Goal: Contribute content: Add original content to the website for others to see

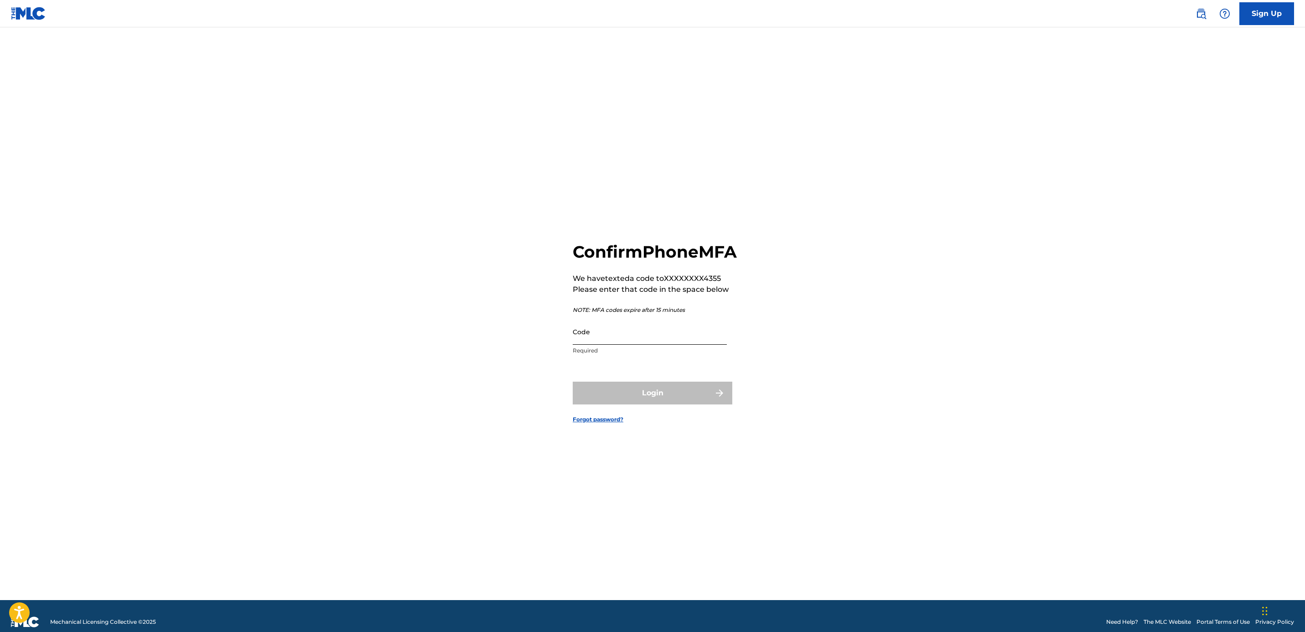
click at [656, 338] on input "Code" at bounding box center [650, 332] width 154 height 26
type input "662159"
click at [650, 397] on button "Login" at bounding box center [653, 393] width 160 height 23
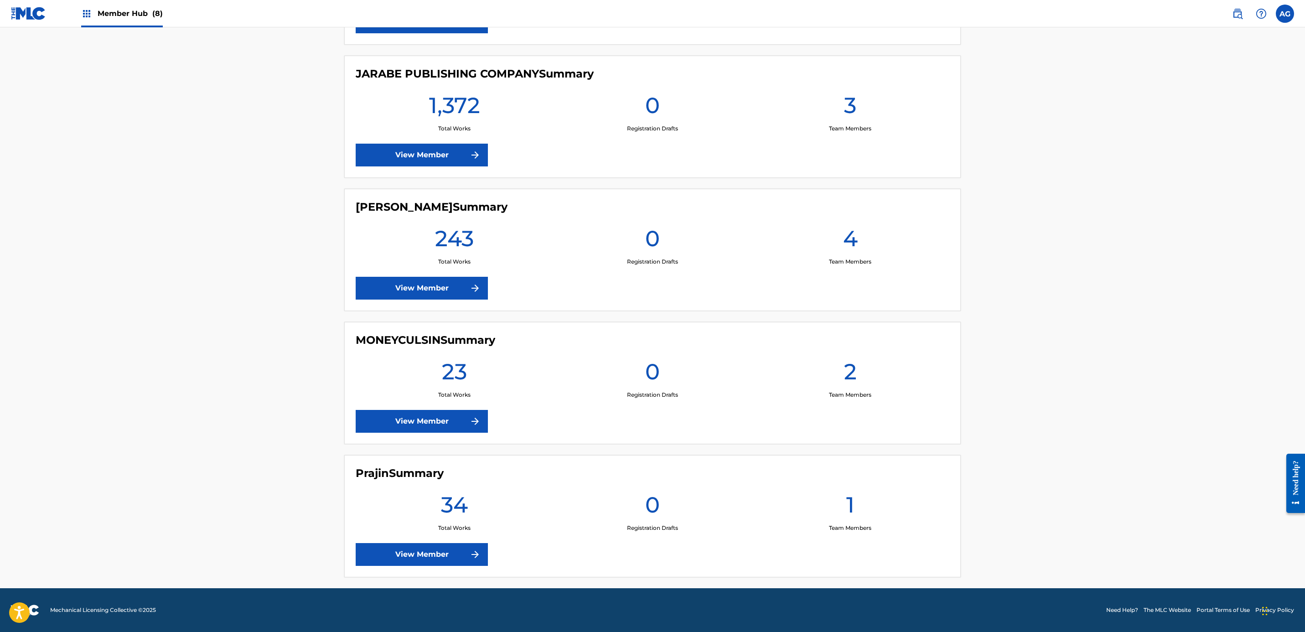
drag, startPoint x: 275, startPoint y: 371, endPoint x: 260, endPoint y: 470, distance: 100.2
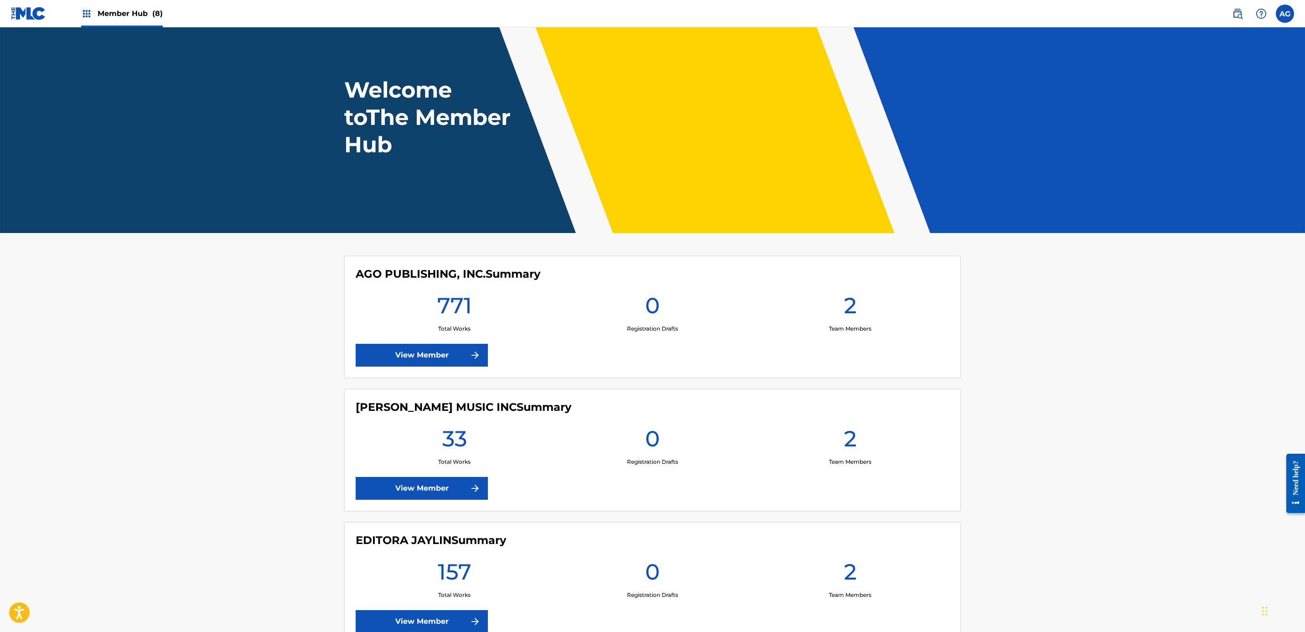
drag, startPoint x: 259, startPoint y: 467, endPoint x: 269, endPoint y: 387, distance: 80.4
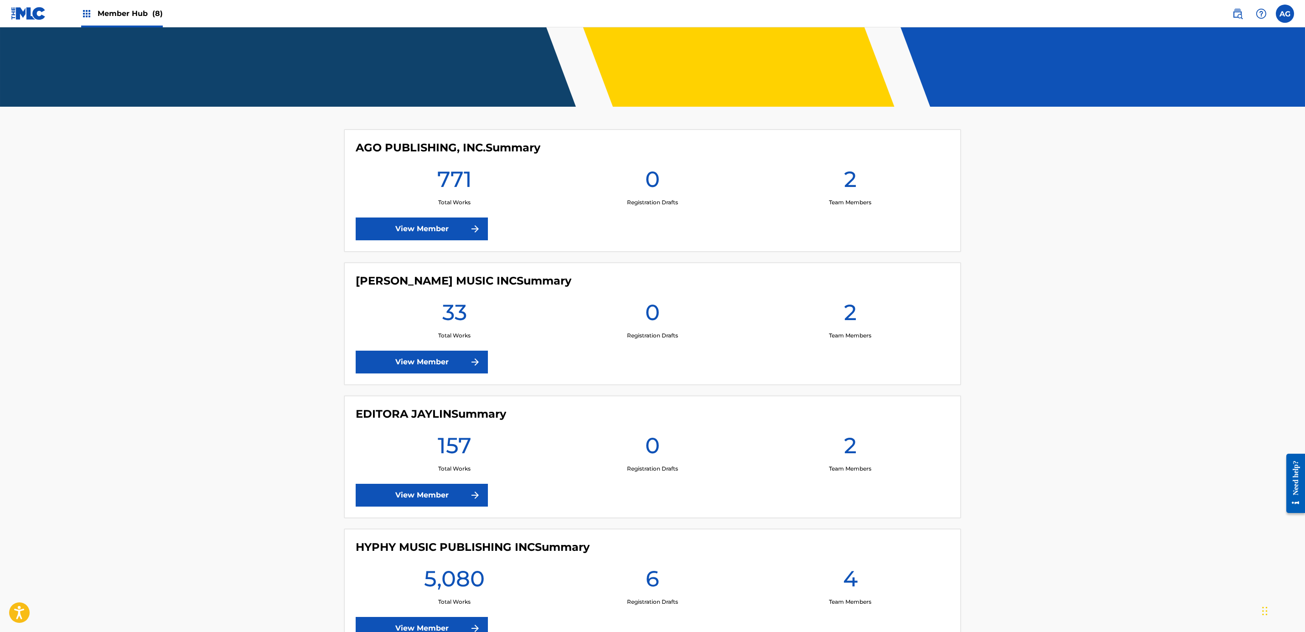
drag, startPoint x: 266, startPoint y: 389, endPoint x: 248, endPoint y: 424, distance: 40.0
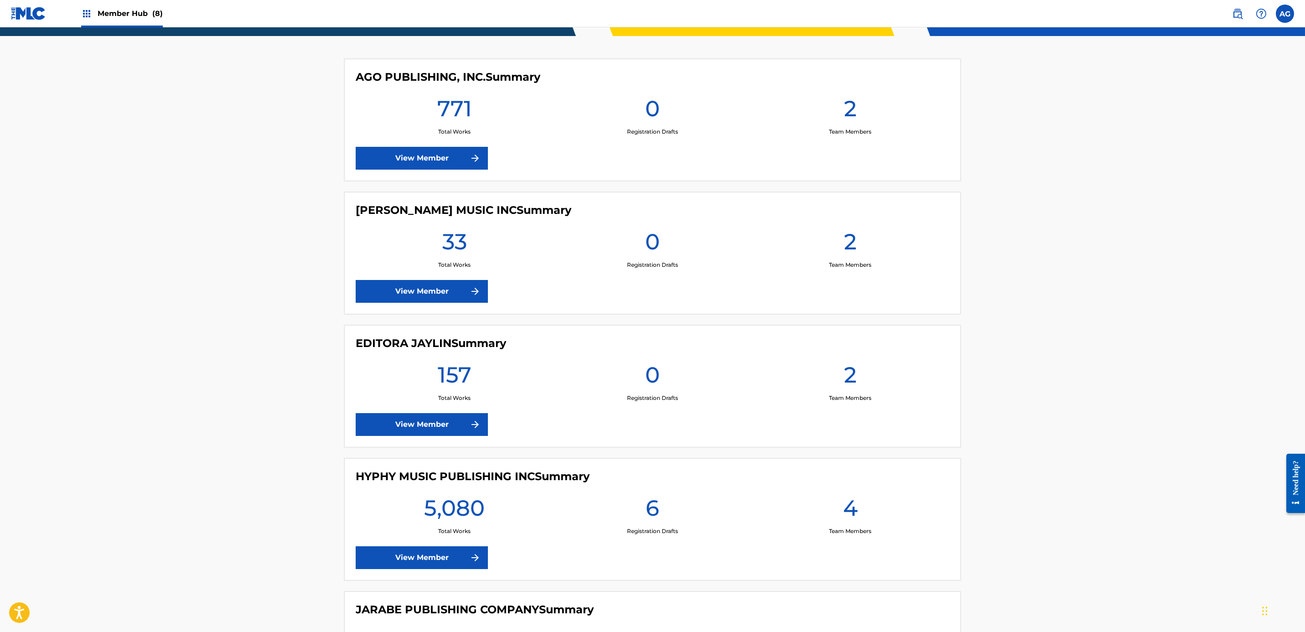
drag, startPoint x: 83, startPoint y: 403, endPoint x: 84, endPoint y: 432, distance: 29.6
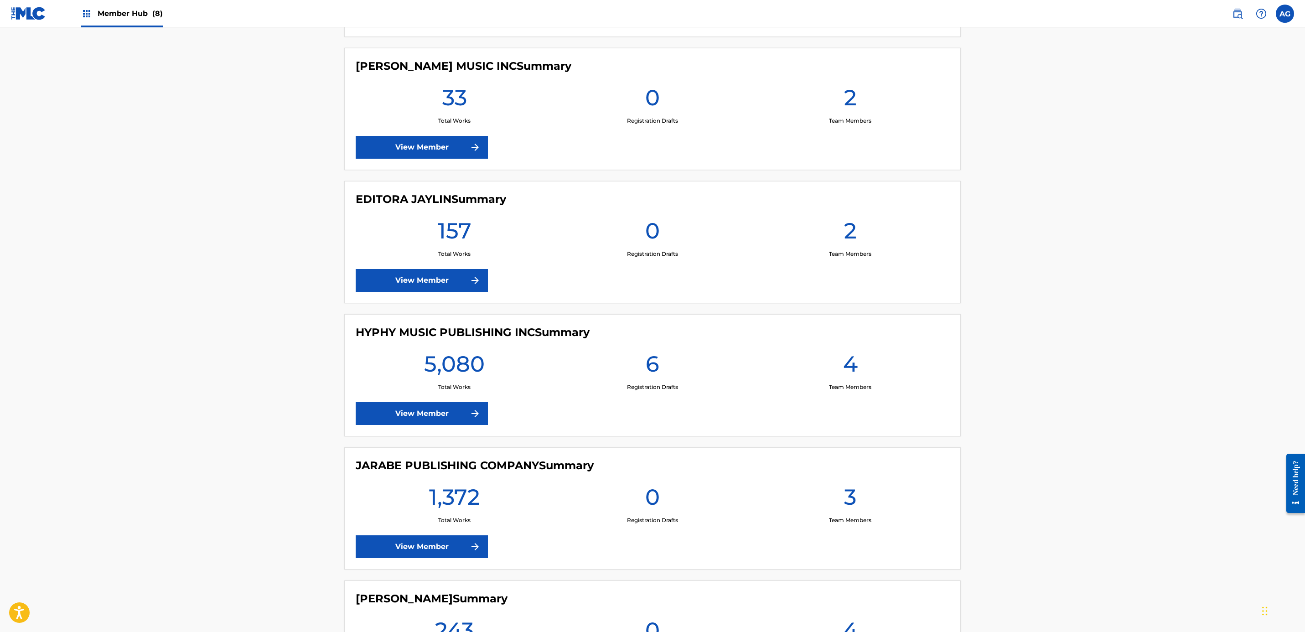
scroll to position [420, 0]
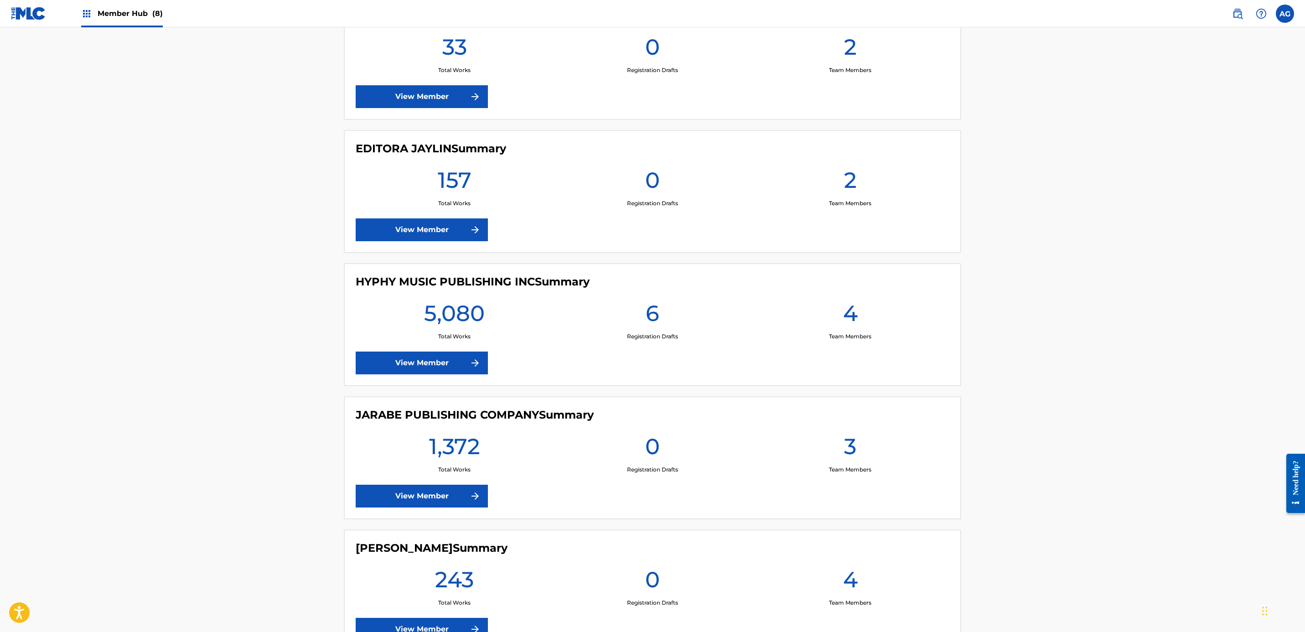
drag, startPoint x: 96, startPoint y: 421, endPoint x: 101, endPoint y: 456, distance: 34.6
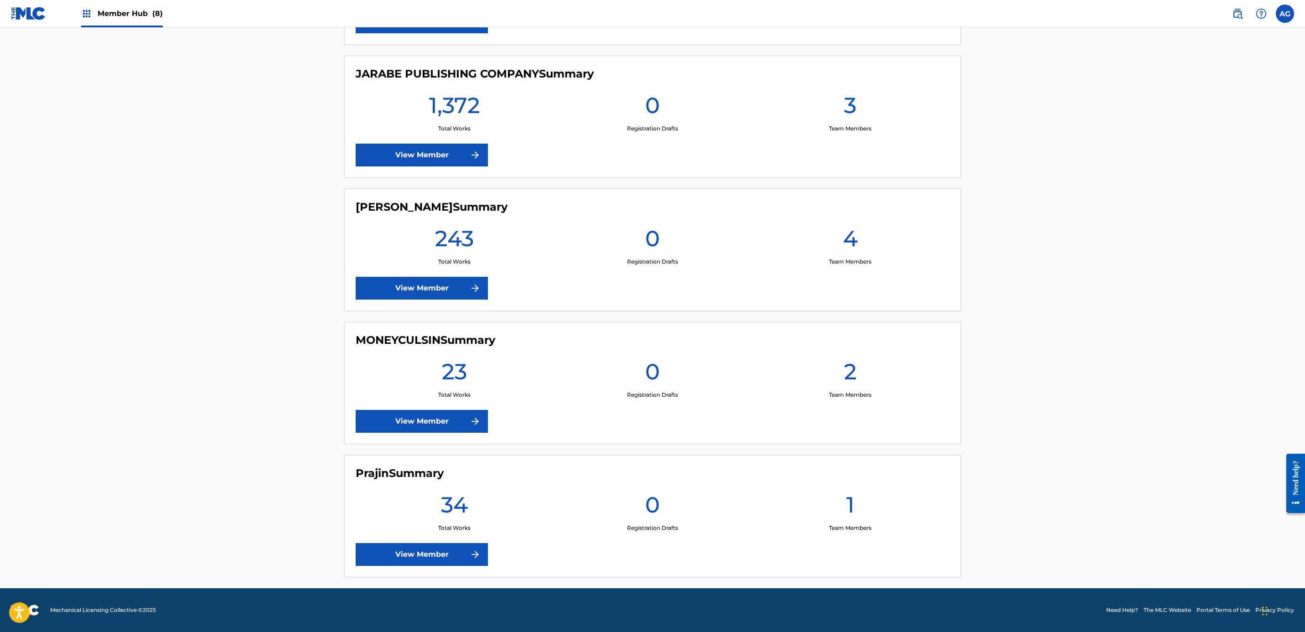
drag, startPoint x: 242, startPoint y: 409, endPoint x: 259, endPoint y: 485, distance: 77.5
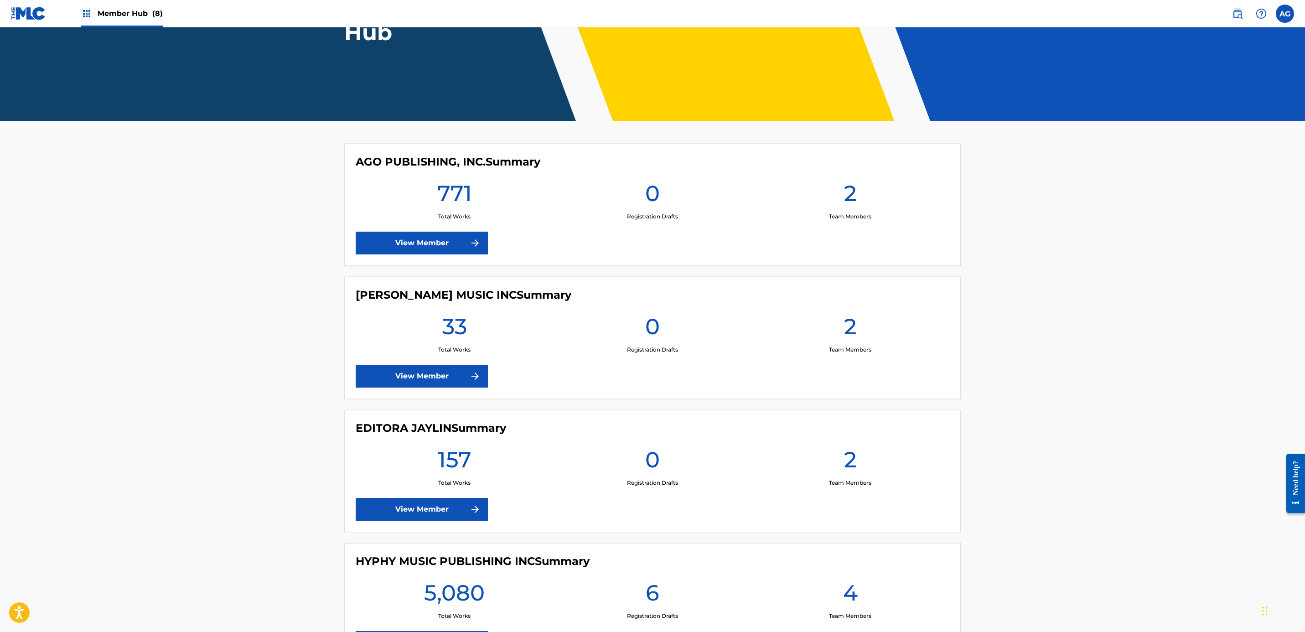
drag, startPoint x: 259, startPoint y: 485, endPoint x: 262, endPoint y: 421, distance: 63.5
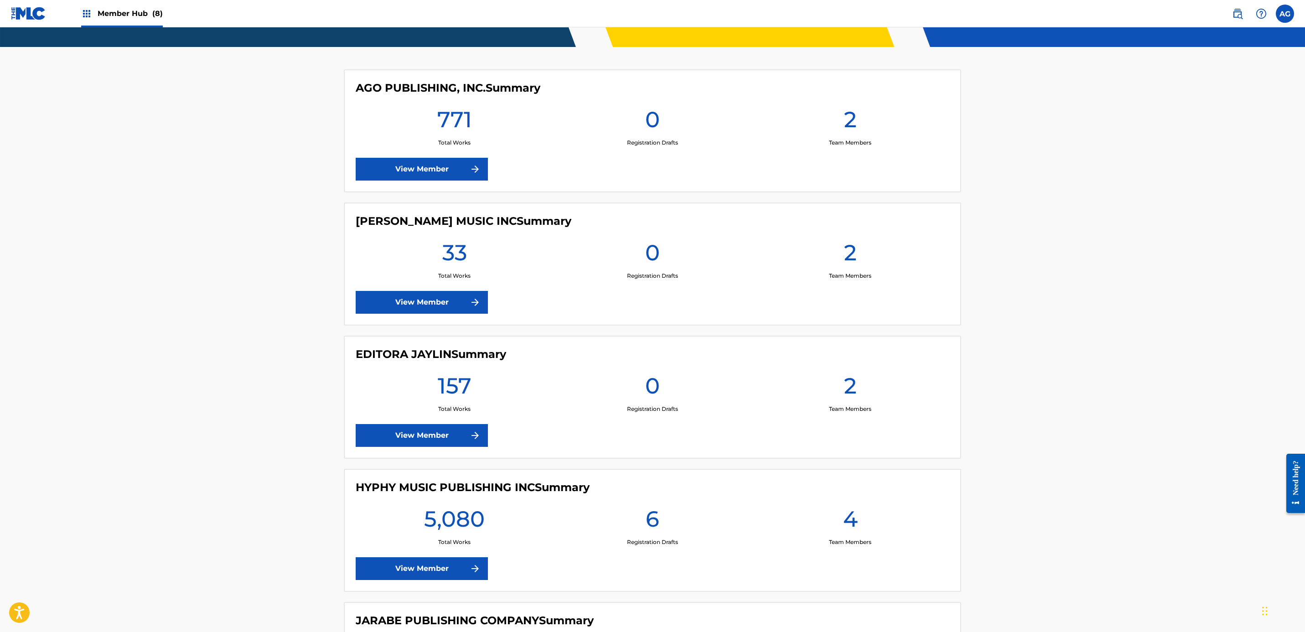
scroll to position [228, 0]
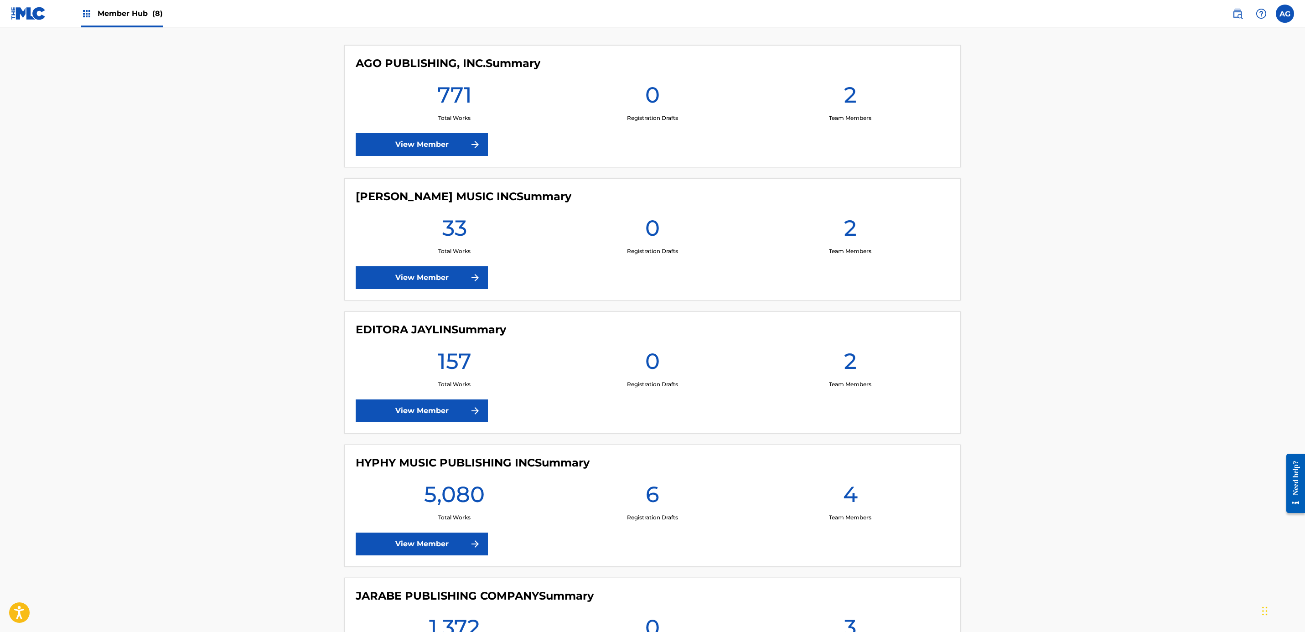
drag, startPoint x: 262, startPoint y: 421, endPoint x: 261, endPoint y: 450, distance: 28.7
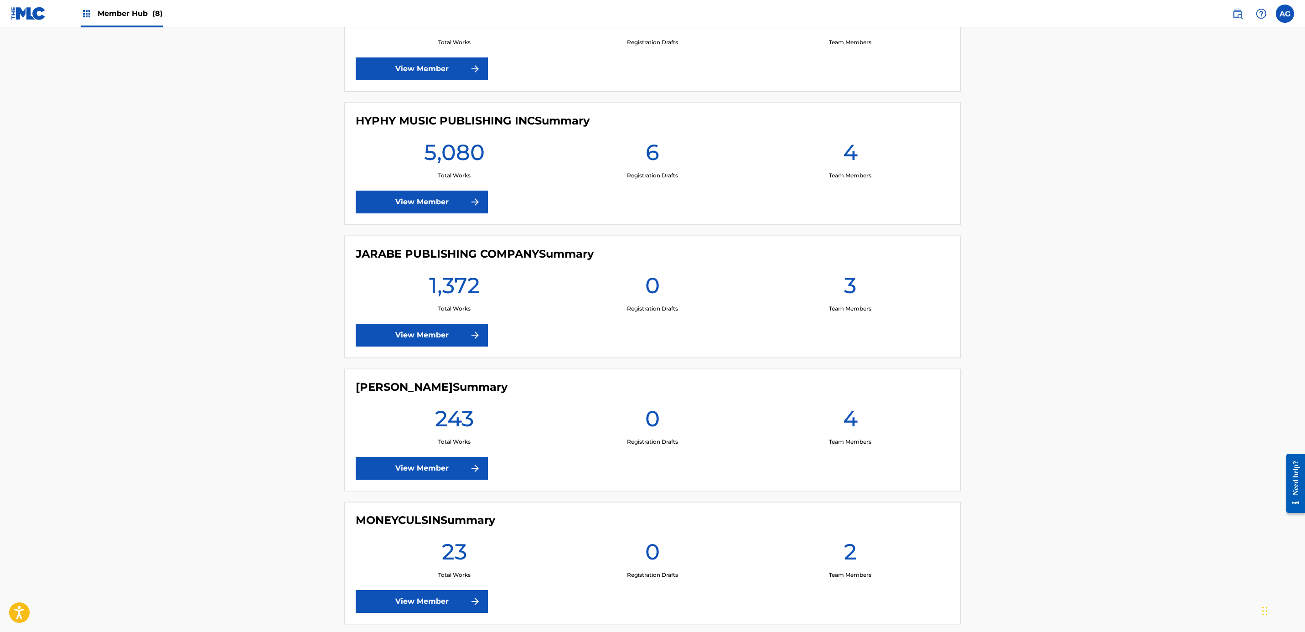
drag, startPoint x: 261, startPoint y: 450, endPoint x: 255, endPoint y: 501, distance: 51.5
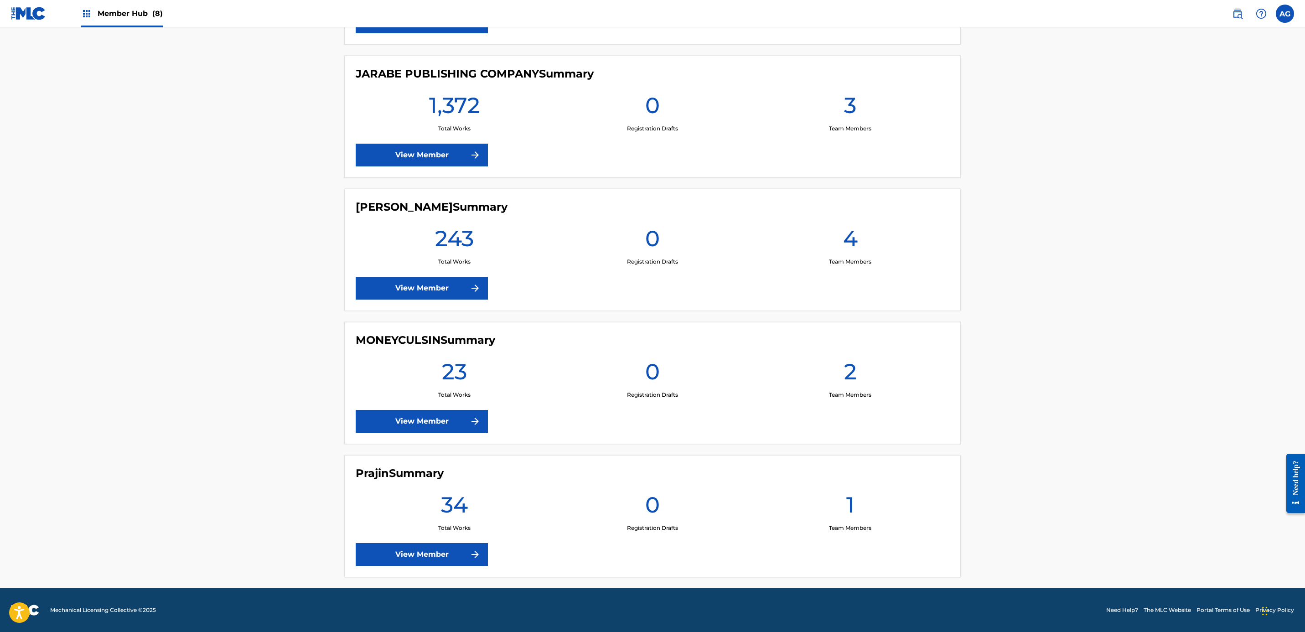
drag, startPoint x: 255, startPoint y: 501, endPoint x: 260, endPoint y: 550, distance: 49.1
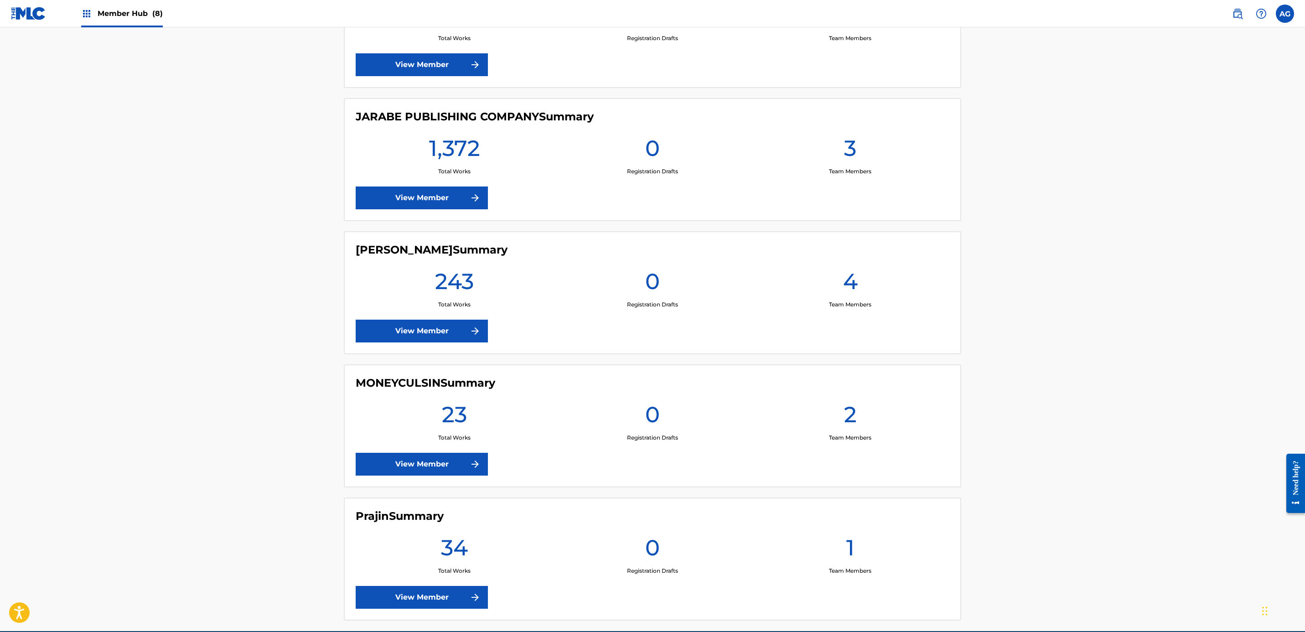
scroll to position [686, 0]
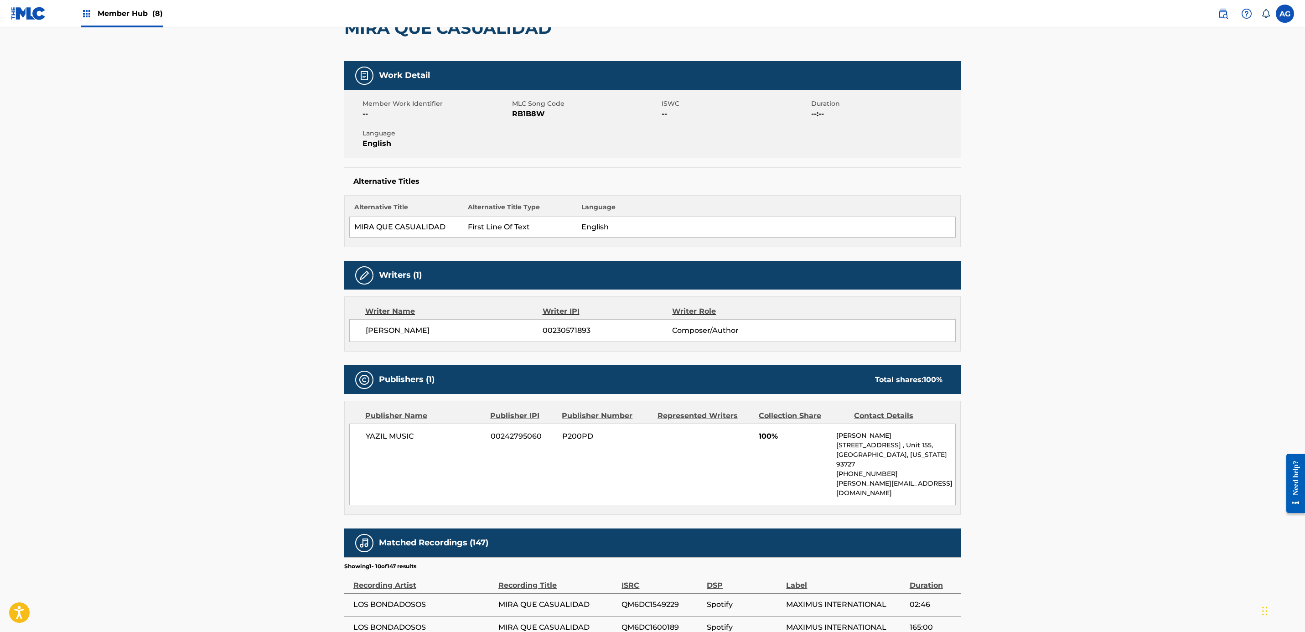
scroll to position [193, 0]
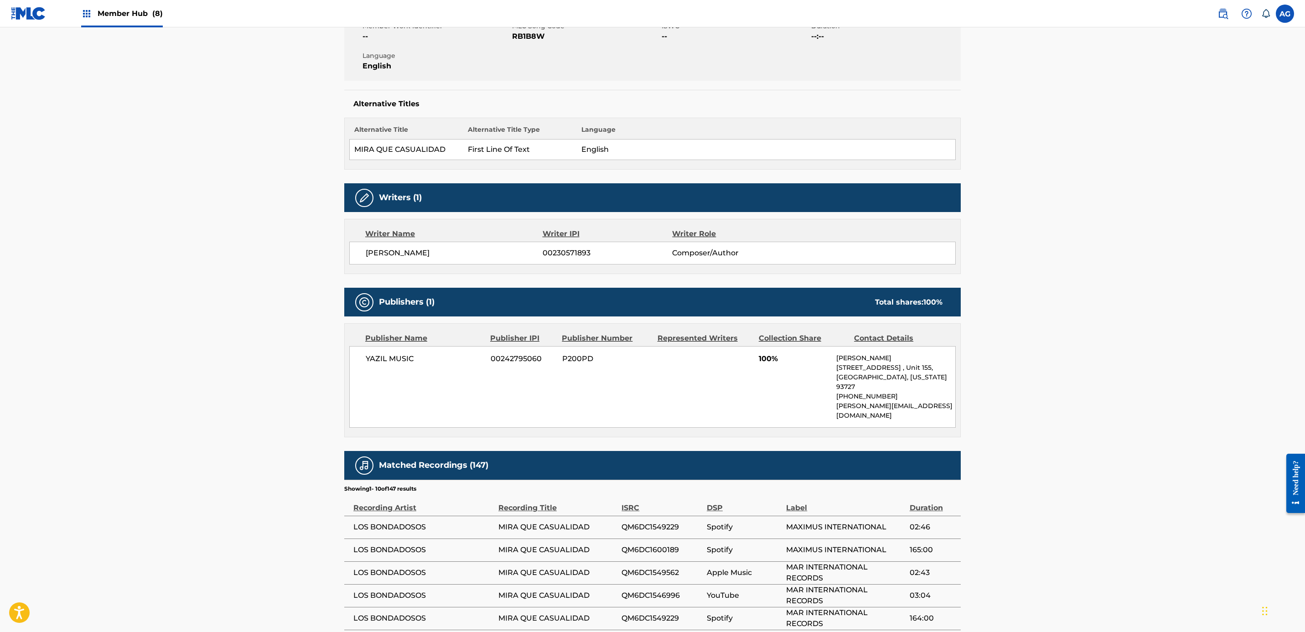
drag, startPoint x: 287, startPoint y: 307, endPoint x: 287, endPoint y: 346, distance: 39.2
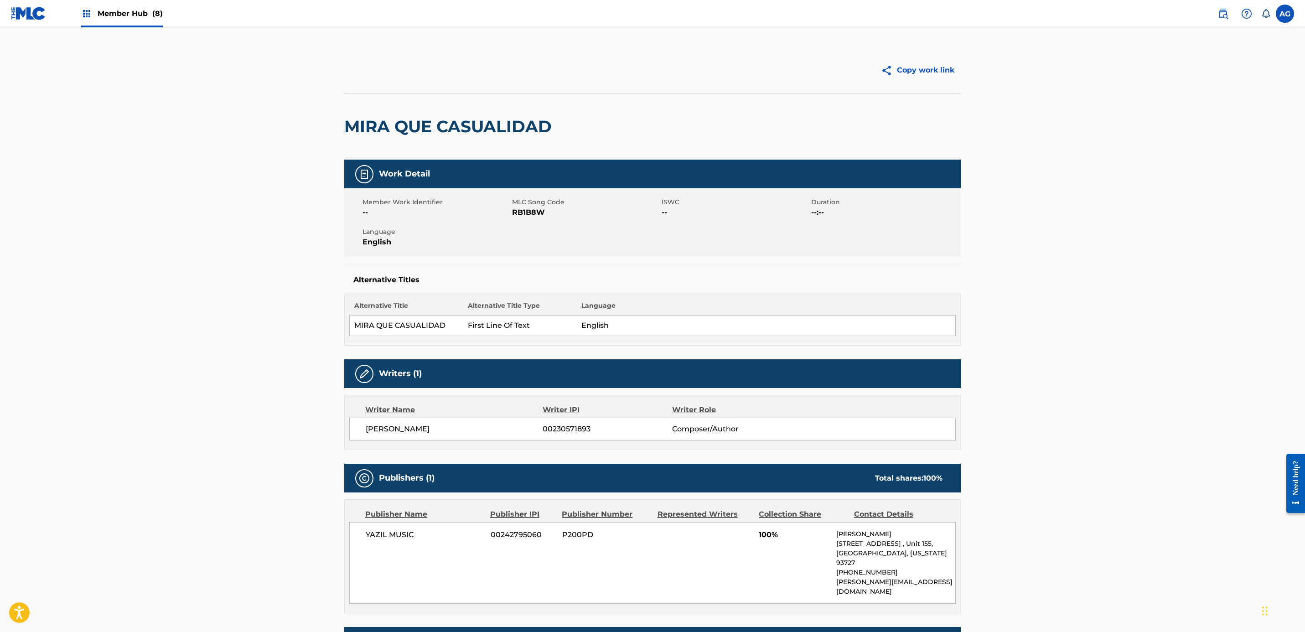
scroll to position [0, 0]
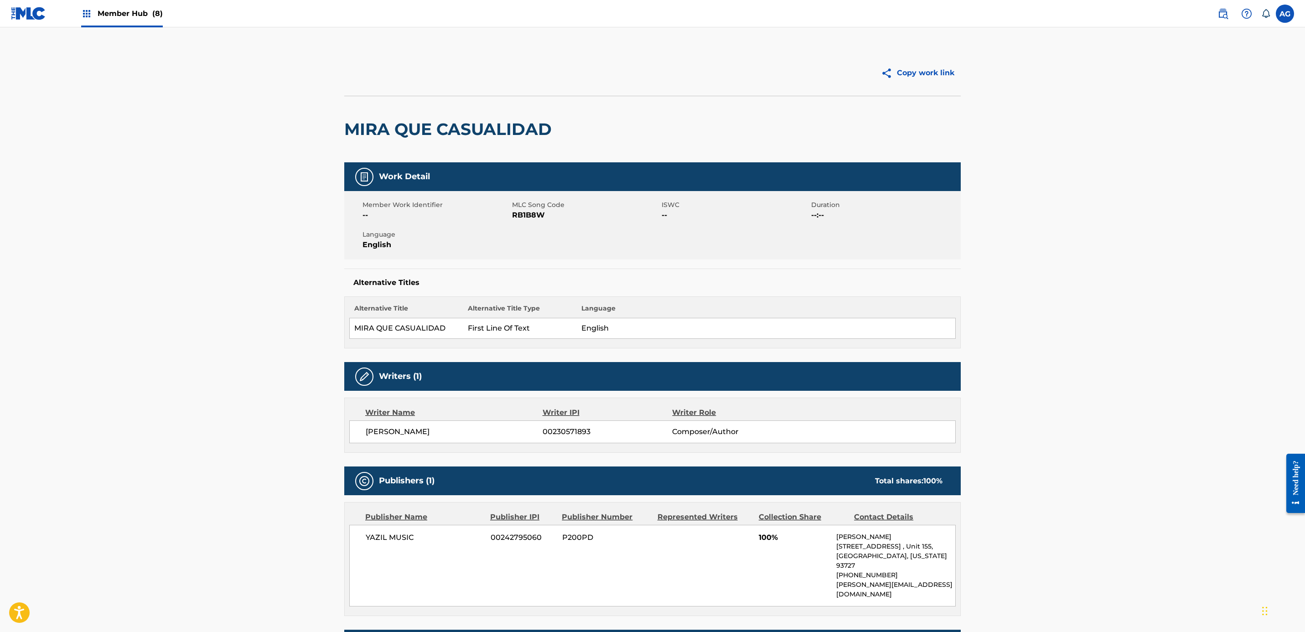
drag, startPoint x: 283, startPoint y: 341, endPoint x: 293, endPoint y: 282, distance: 60.1
drag, startPoint x: 248, startPoint y: 141, endPoint x: 646, endPoint y: 122, distance: 398.2
click at [134, 14] on span "Member Hub (8)" at bounding box center [130, 13] width 65 height 10
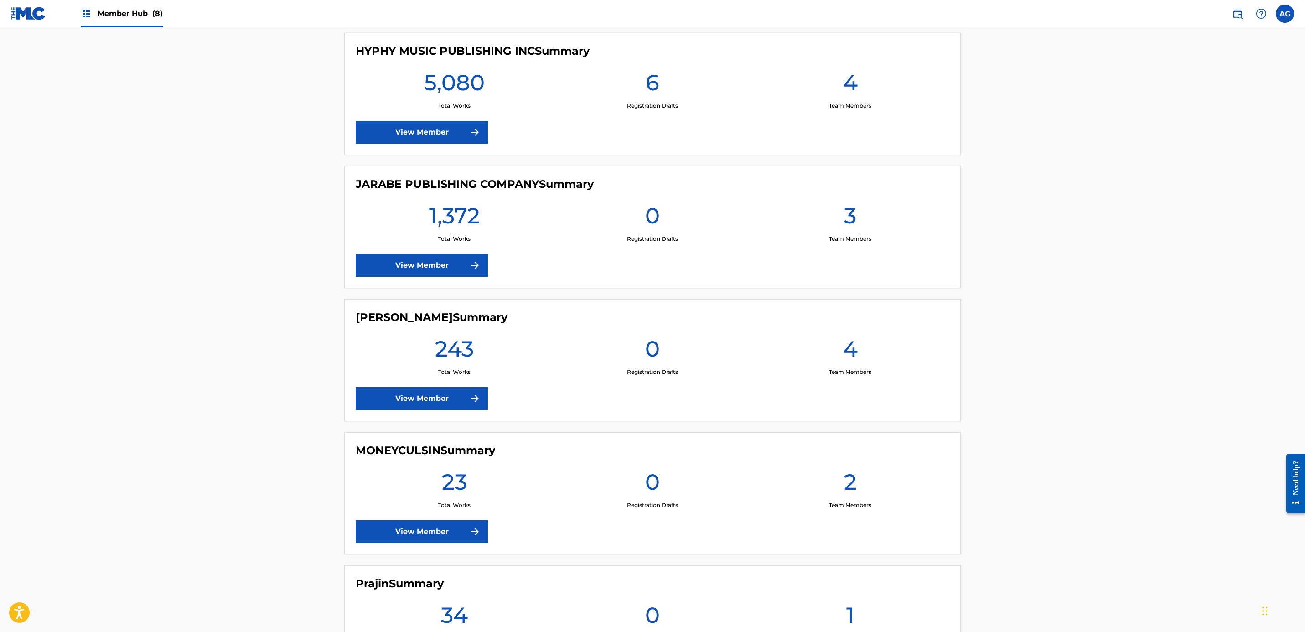
scroll to position [618, 0]
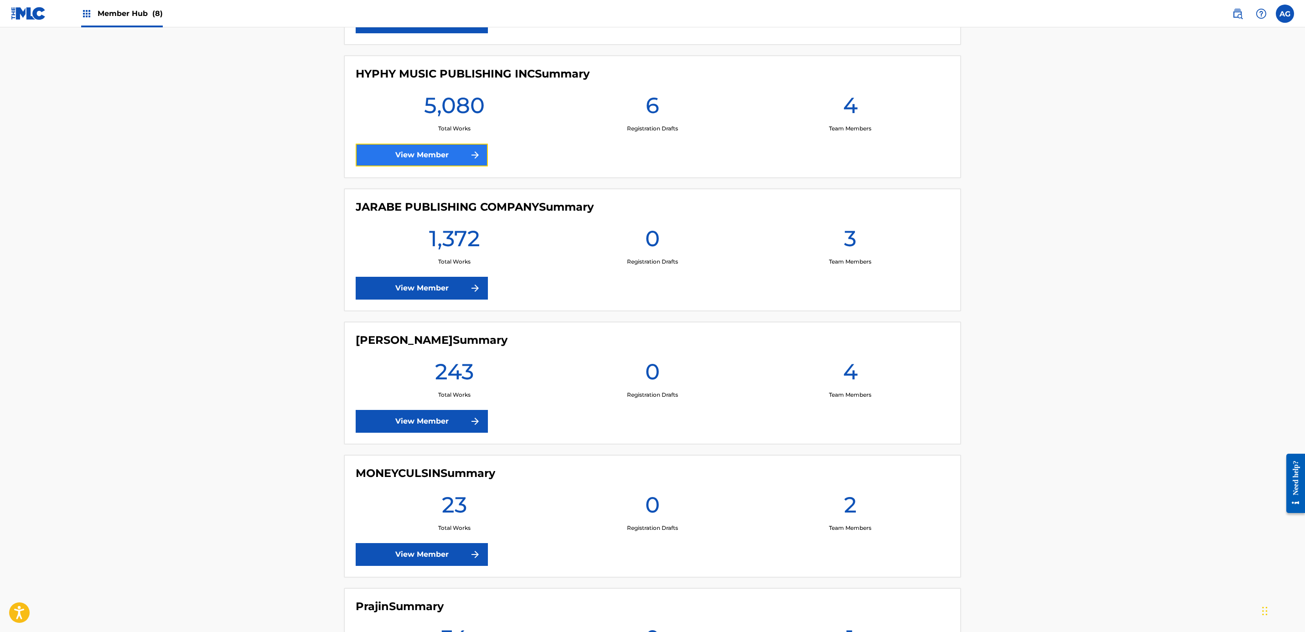
click at [452, 166] on link "View Member" at bounding box center [422, 155] width 132 height 23
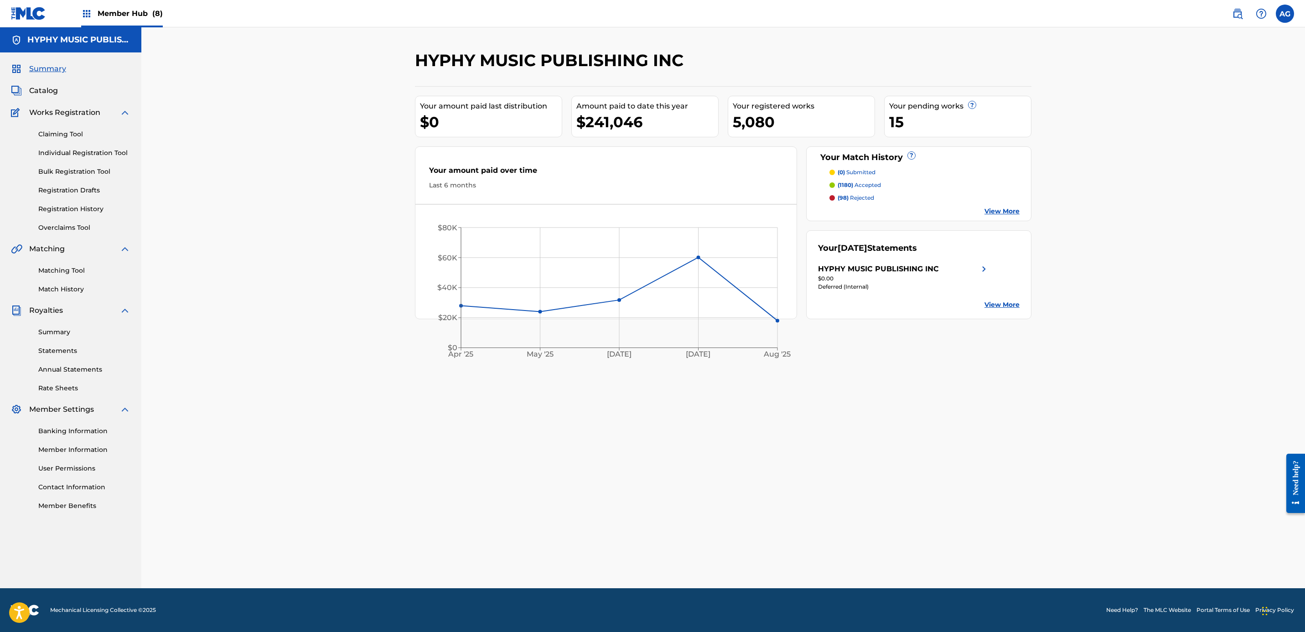
drag, startPoint x: 0, startPoint y: 598, endPoint x: 4, endPoint y: 623, distance: 25.0
click at [4, 623] on footer "Mechanical Licensing Collective © 2025 Need Help? The MLC Website Portal Terms …" at bounding box center [652, 610] width 1305 height 44
click at [108, 154] on link "Individual Registration Tool" at bounding box center [84, 153] width 92 height 10
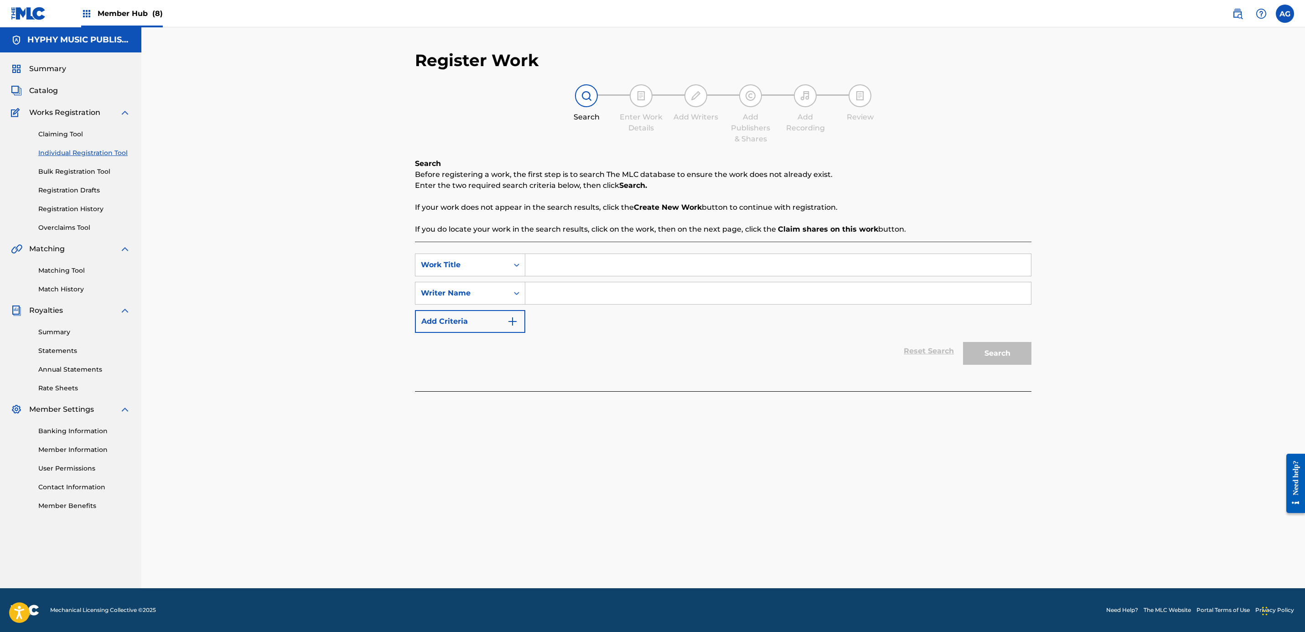
click at [550, 265] on input "Search Form" at bounding box center [778, 265] width 506 height 22
paste input "CORRIDO DE TESIA"
type input "CORRIDO DE TESIA"
drag, startPoint x: 546, startPoint y: 291, endPoint x: 542, endPoint y: 292, distance: 4.6
click at [546, 291] on input "Search Form" at bounding box center [778, 293] width 506 height 22
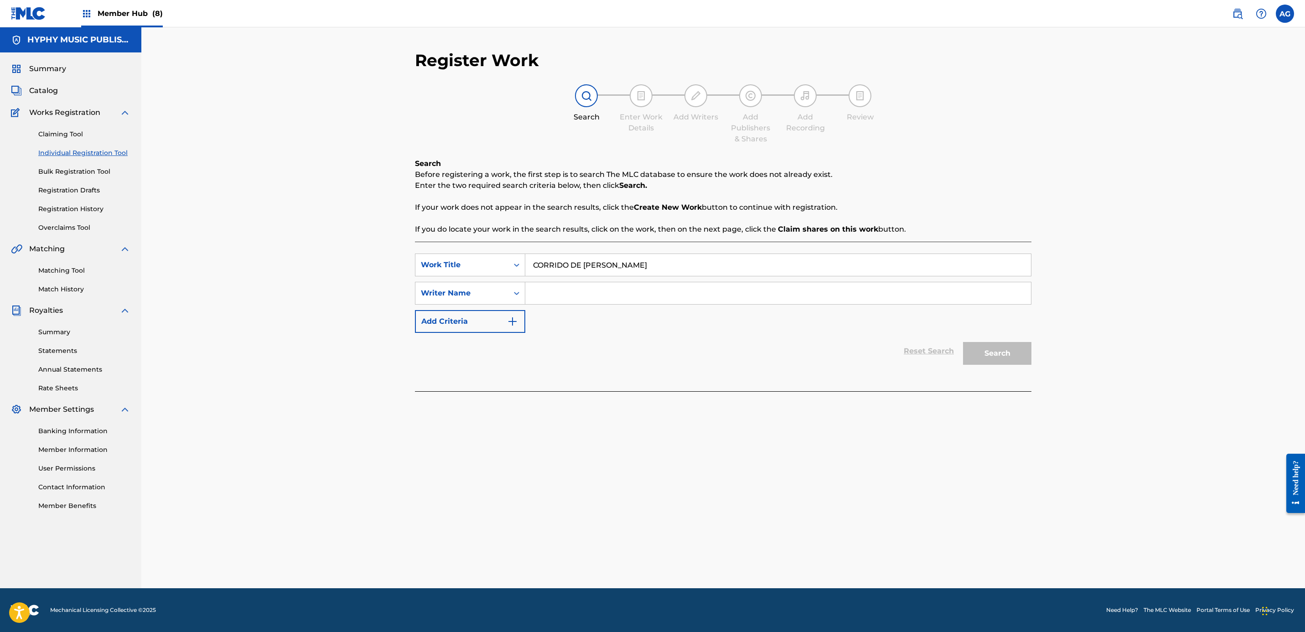
paste input "MANUEL DE JESUS LOPEZ FIGUEROA"
type input "MANUEL DE JESUS LOPEZ FIGUEROA"
click at [999, 350] on button "Search" at bounding box center [997, 353] width 68 height 23
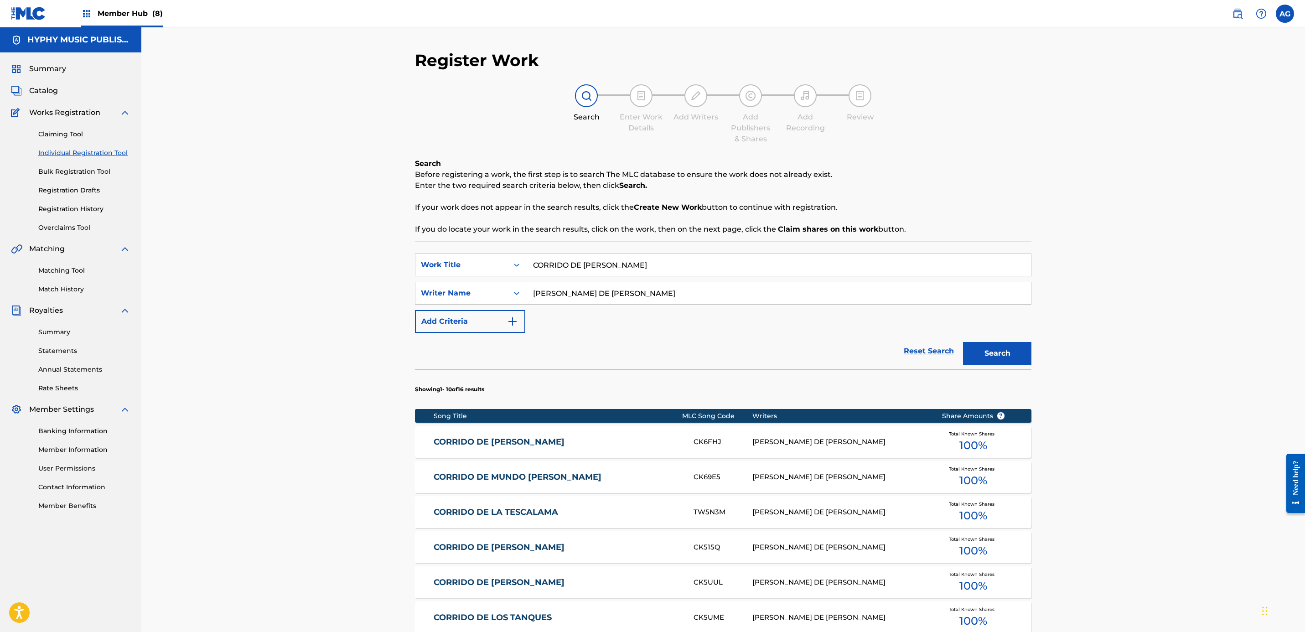
click at [672, 438] on link "CORRIDO DE TESIA" at bounding box center [558, 442] width 248 height 10
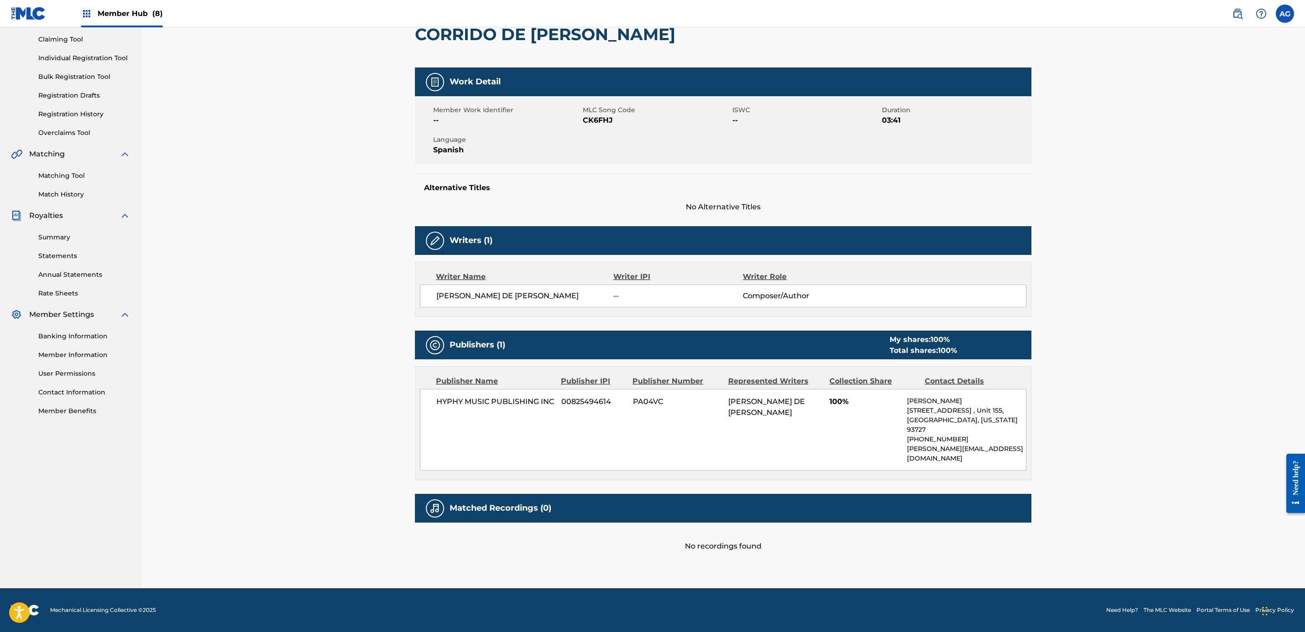
drag, startPoint x: 638, startPoint y: 431, endPoint x: 638, endPoint y: 497, distance: 65.7
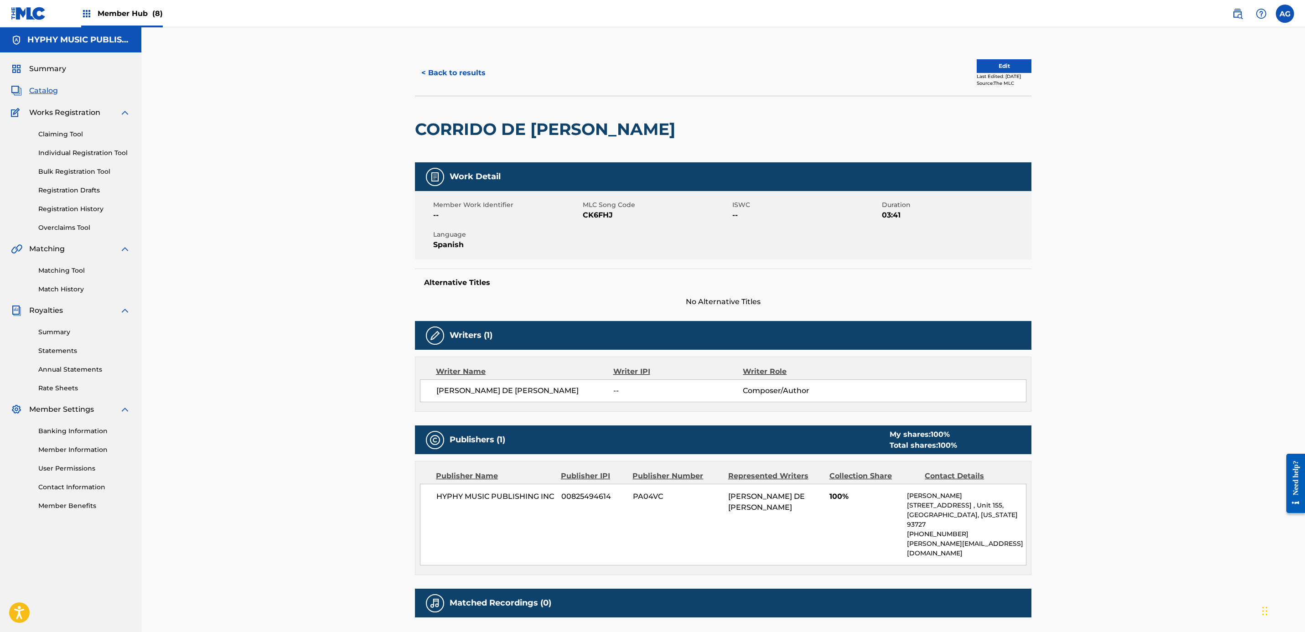
drag, startPoint x: 635, startPoint y: 494, endPoint x: 624, endPoint y: 359, distance: 135.9
